Goal: Find specific page/section: Find specific page/section

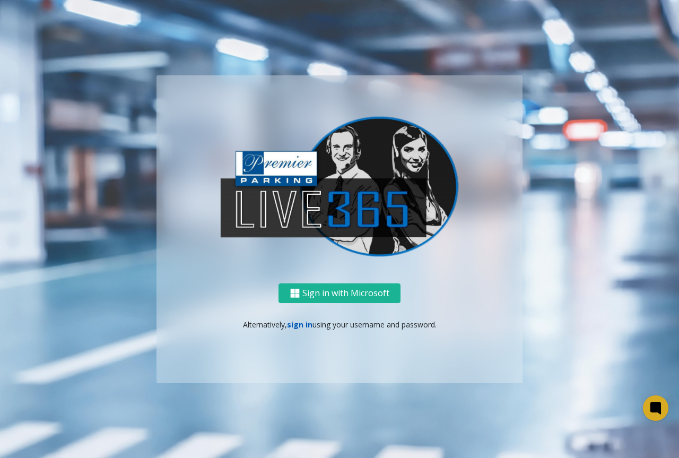
click at [300, 325] on link "sign in" at bounding box center [299, 324] width 25 height 10
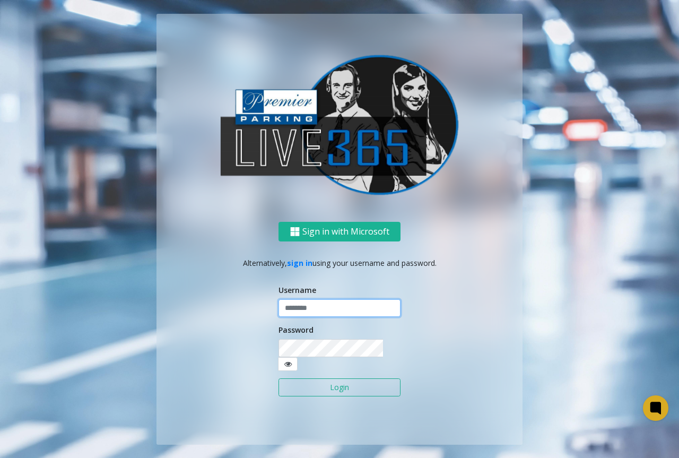
click at [335, 317] on input "text" at bounding box center [339, 308] width 122 height 18
type input "**********"
click at [346, 340] on div "Password" at bounding box center [339, 347] width 122 height 47
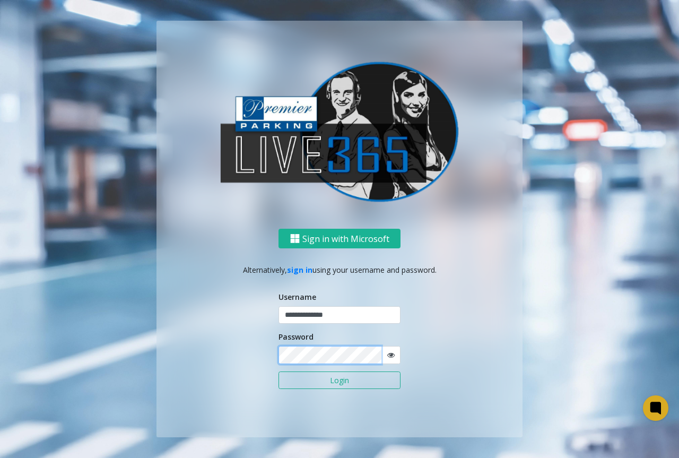
click at [278, 371] on button "Login" at bounding box center [339, 380] width 122 height 18
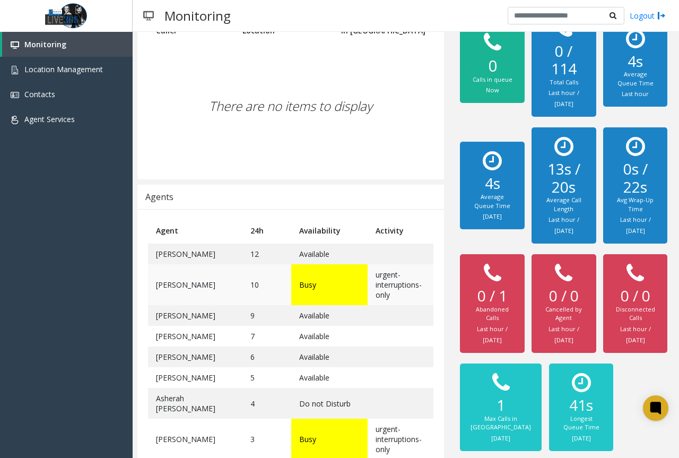
scroll to position [146, 0]
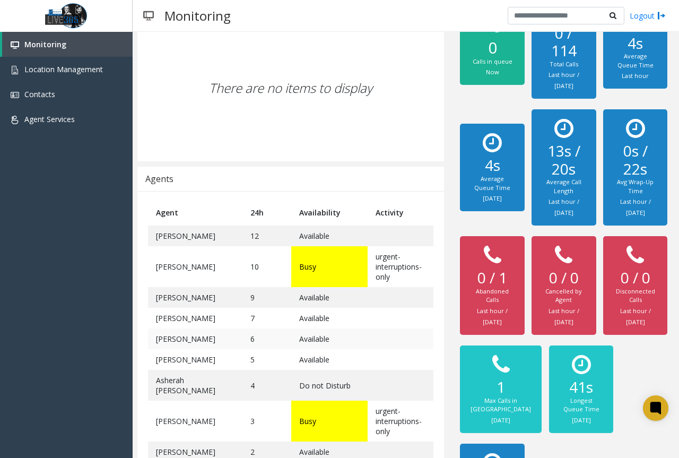
click at [242, 341] on td "6" at bounding box center [266, 338] width 48 height 21
click at [242, 373] on td "4" at bounding box center [266, 385] width 48 height 31
click at [242, 370] on td "4" at bounding box center [266, 385] width 48 height 31
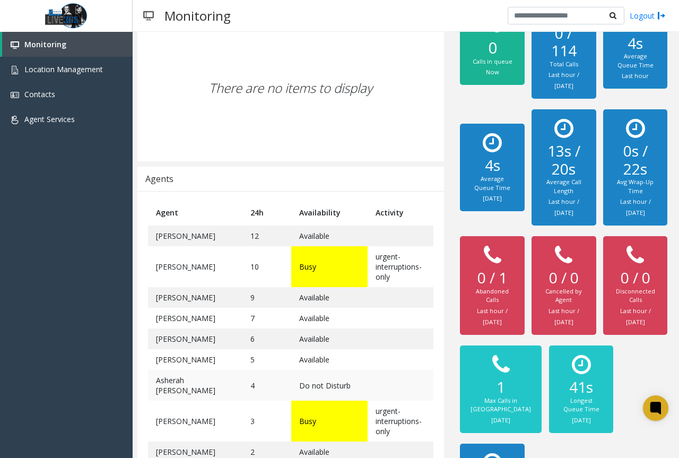
click at [242, 370] on td "4" at bounding box center [266, 385] width 48 height 31
click at [242, 385] on td "4" at bounding box center [266, 385] width 48 height 31
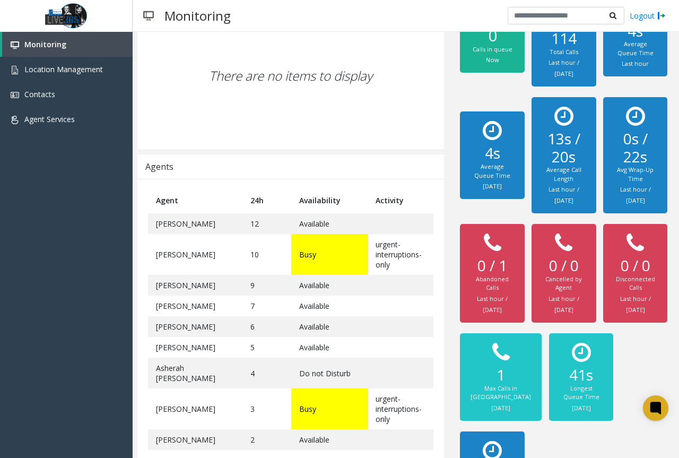
scroll to position [165, 0]
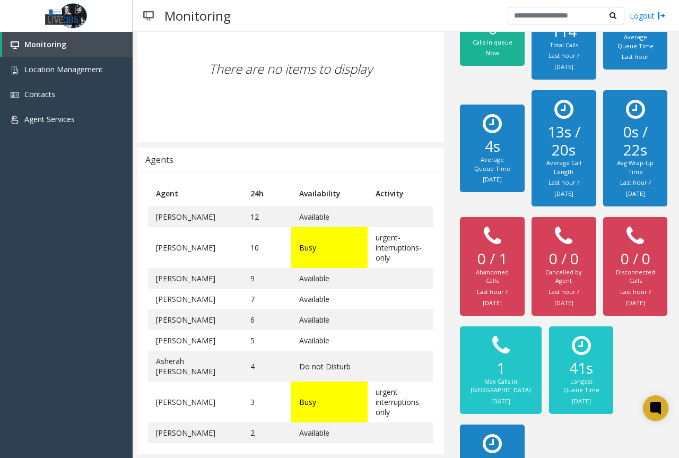
click at [242, 280] on td "9" at bounding box center [266, 278] width 48 height 21
click at [242, 301] on td "7" at bounding box center [266, 299] width 48 height 21
click at [242, 325] on td "6" at bounding box center [266, 319] width 48 height 21
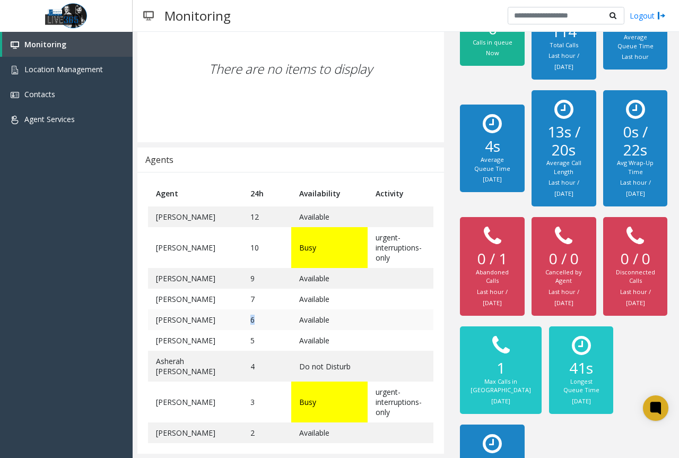
click at [242, 325] on td "6" at bounding box center [266, 319] width 48 height 21
click at [242, 305] on td "7" at bounding box center [266, 299] width 48 height 21
click at [242, 338] on td "5" at bounding box center [266, 340] width 48 height 21
drag, startPoint x: 240, startPoint y: 338, endPoint x: 480, endPoint y: 324, distance: 240.7
click at [242, 339] on td "5" at bounding box center [266, 340] width 48 height 21
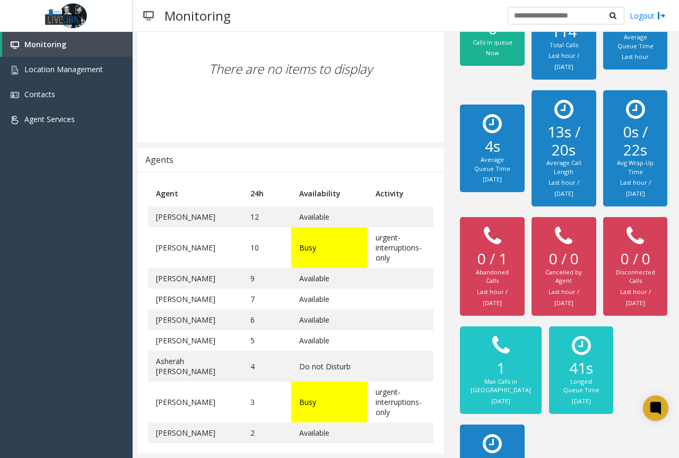
click at [481, 307] on small "Last hour / [DATE]" at bounding box center [492, 296] width 31 height 19
click at [495, 377] on h2 "1" at bounding box center [500, 368] width 60 height 18
